Goal: Find specific page/section: Find specific page/section

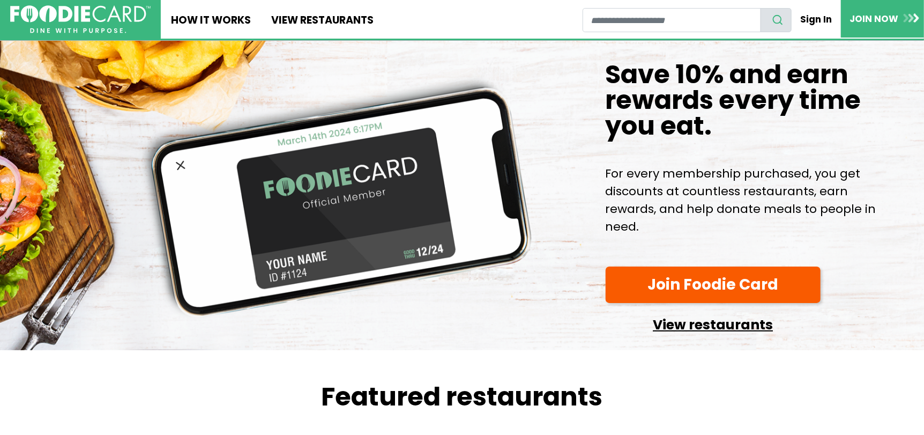
click at [665, 319] on link "View restaurants" at bounding box center [713, 321] width 215 height 27
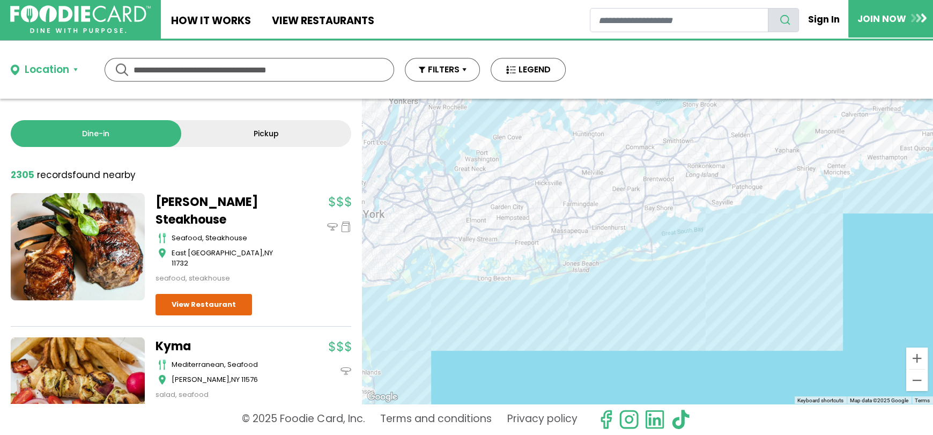
drag, startPoint x: 583, startPoint y: 211, endPoint x: 659, endPoint y: 323, distance: 135.1
click at [658, 323] on div at bounding box center [647, 251] width 571 height 305
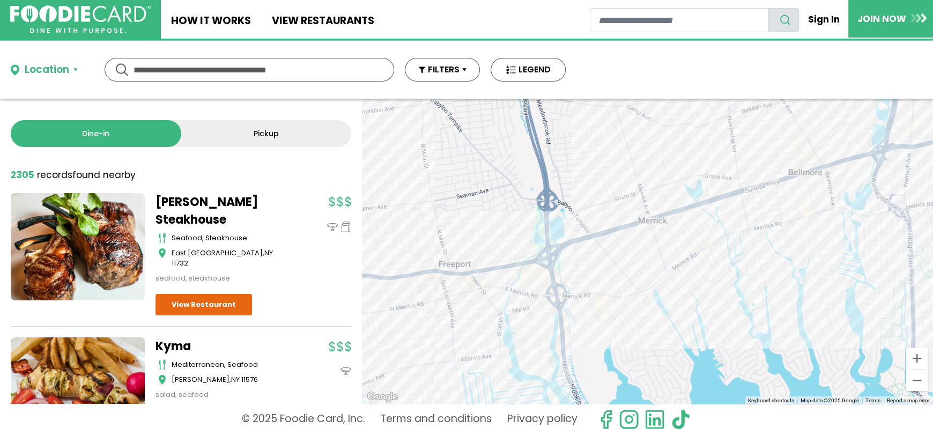
drag, startPoint x: 569, startPoint y: 286, endPoint x: 719, endPoint y: 279, distance: 149.7
click at [719, 279] on div at bounding box center [647, 251] width 571 height 305
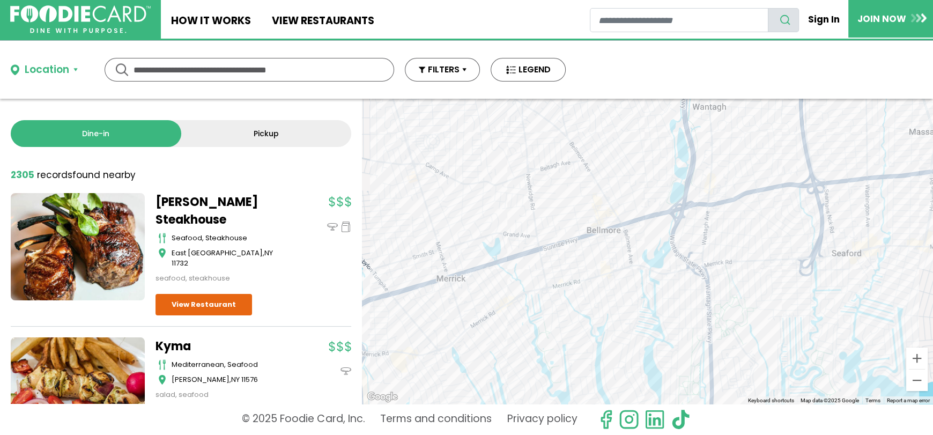
drag, startPoint x: 743, startPoint y: 300, endPoint x: 619, endPoint y: 302, distance: 124.4
click at [592, 330] on div at bounding box center [647, 251] width 571 height 305
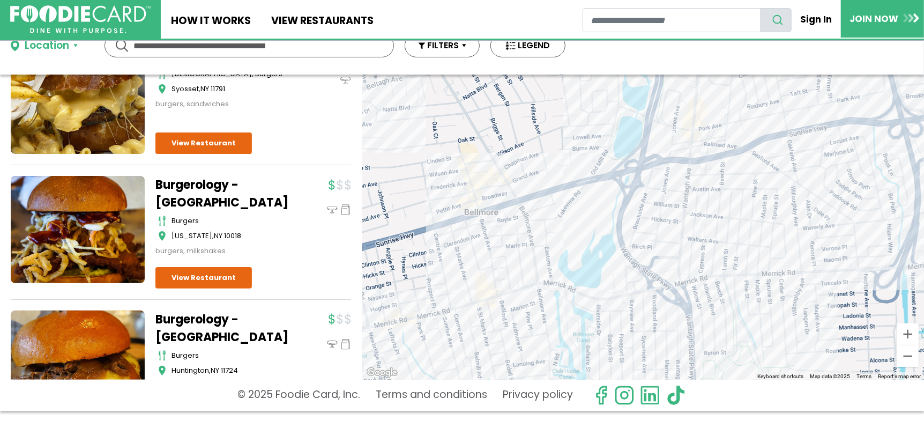
scroll to position [1126, 0]
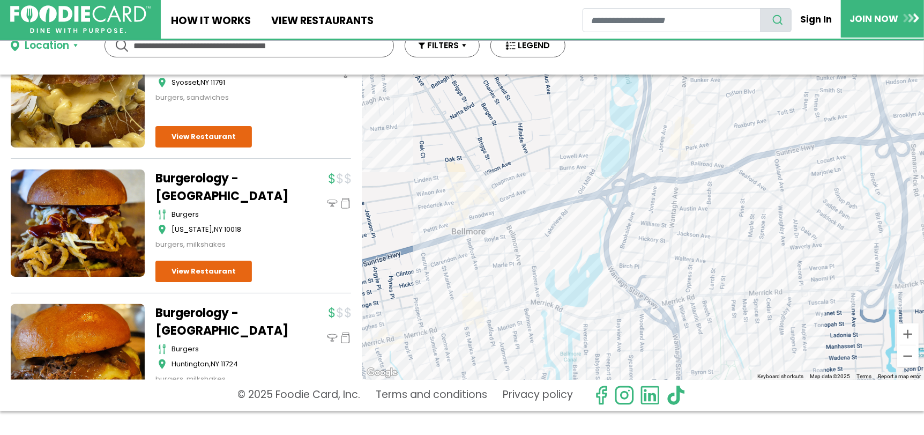
drag, startPoint x: 767, startPoint y: 215, endPoint x: 744, endPoint y: 250, distance: 41.3
click at [744, 250] on div at bounding box center [643, 226] width 562 height 305
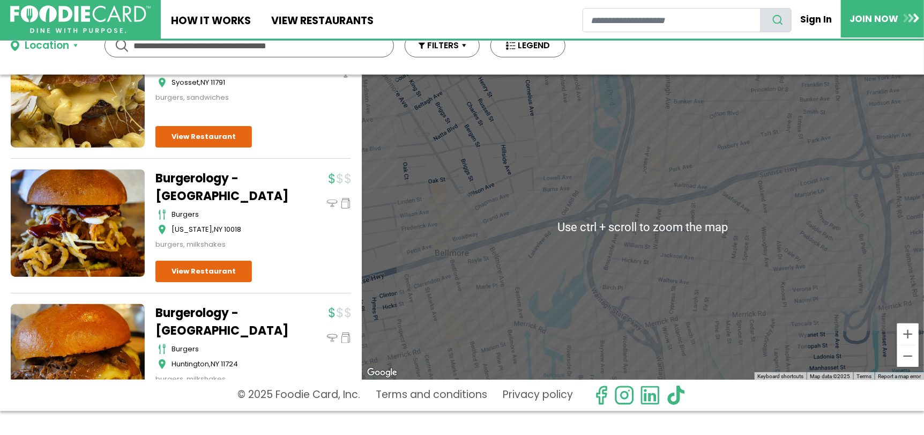
click at [666, 239] on div at bounding box center [643, 226] width 562 height 305
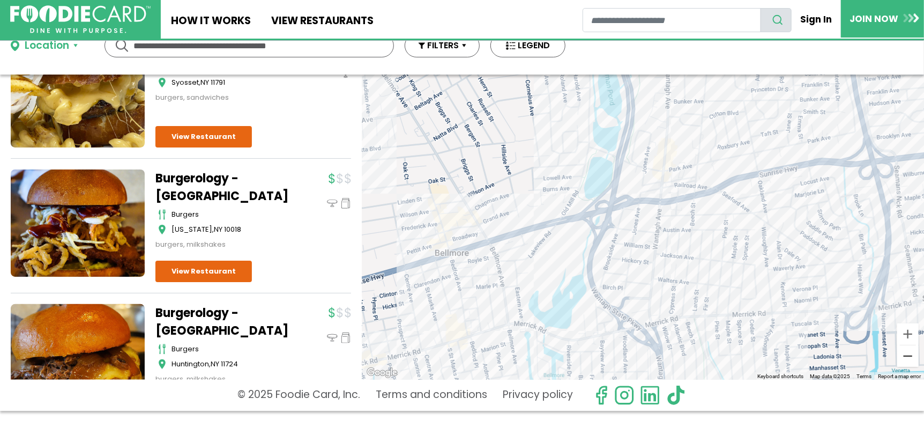
click at [911, 357] on button "Zoom out" at bounding box center [907, 355] width 21 height 21
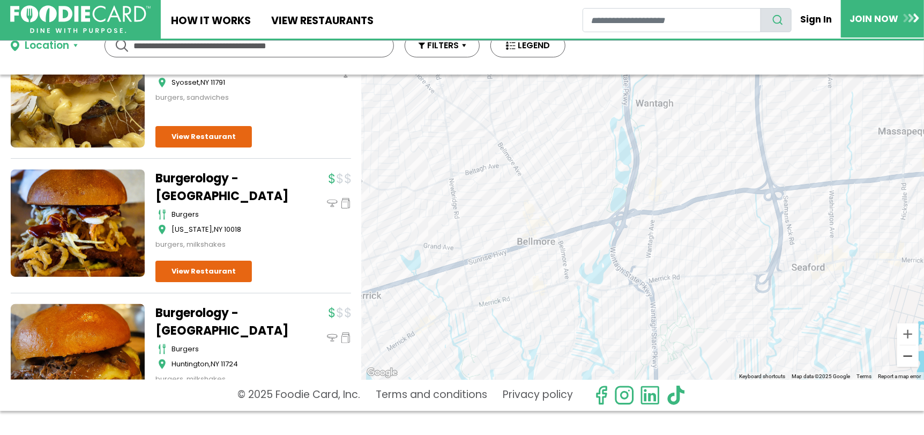
click at [911, 357] on button "Zoom out" at bounding box center [907, 355] width 21 height 21
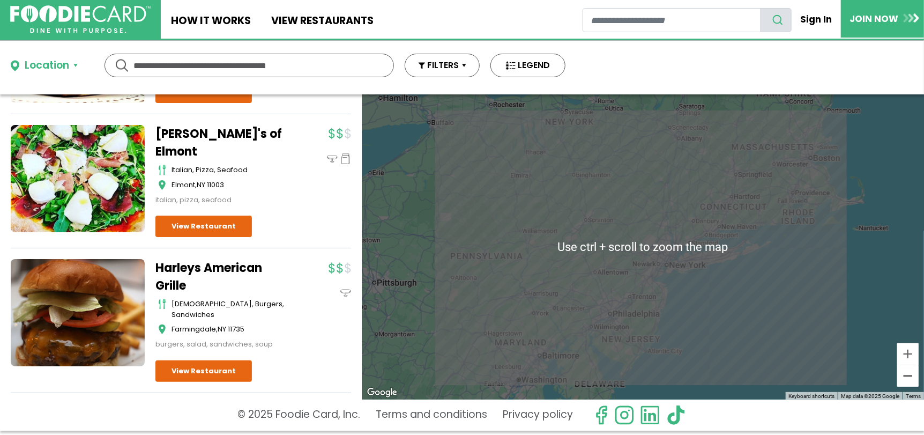
scroll to position [0, 0]
